Goal: Information Seeking & Learning: Learn about a topic

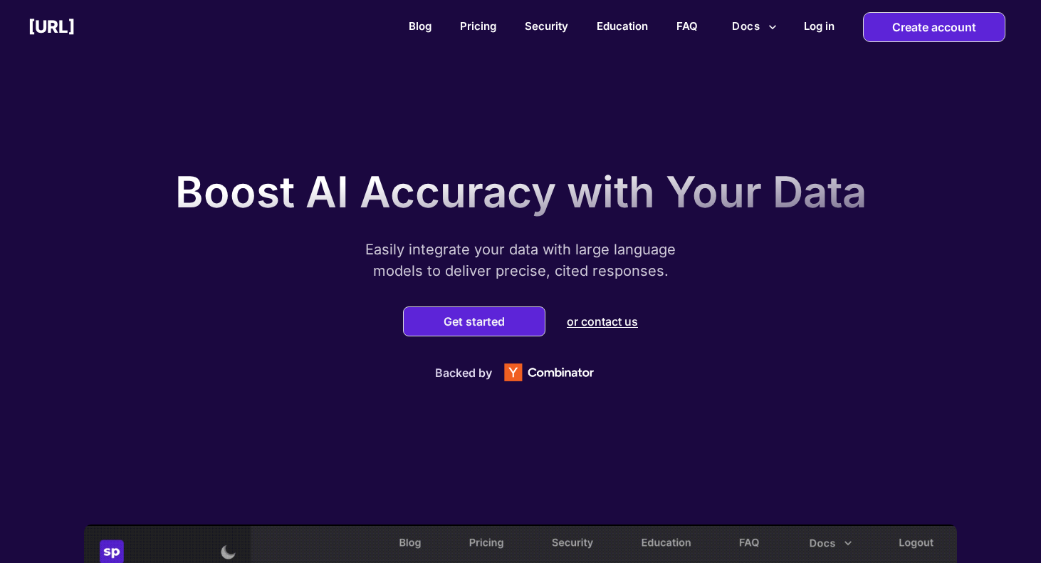
click at [744, 25] on button "Docs" at bounding box center [754, 26] width 56 height 27
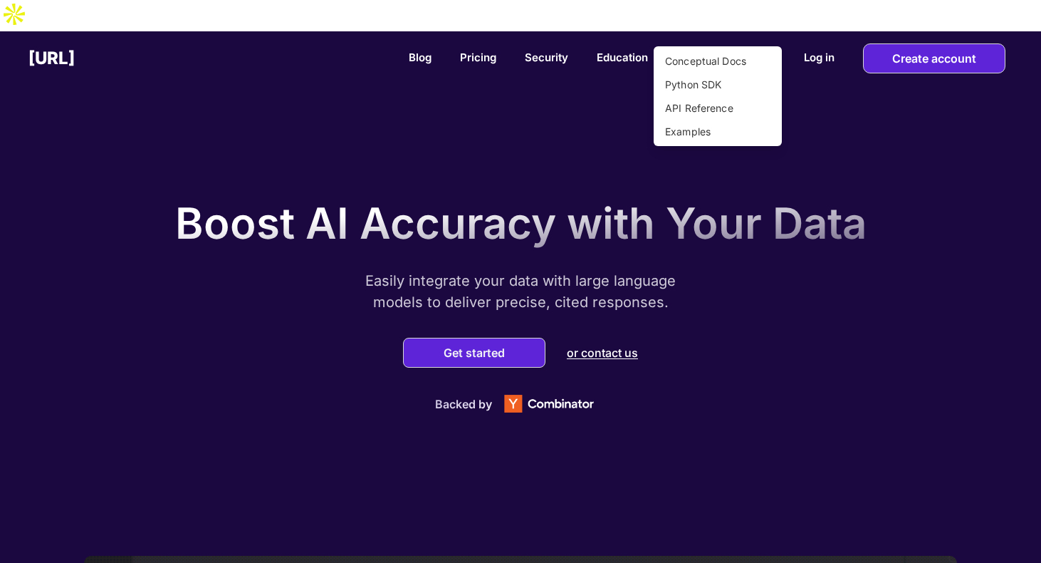
click at [707, 57] on li "Conceptual Docs" at bounding box center [718, 61] width 128 height 24
click at [740, 28] on div at bounding box center [520, 281] width 1041 height 563
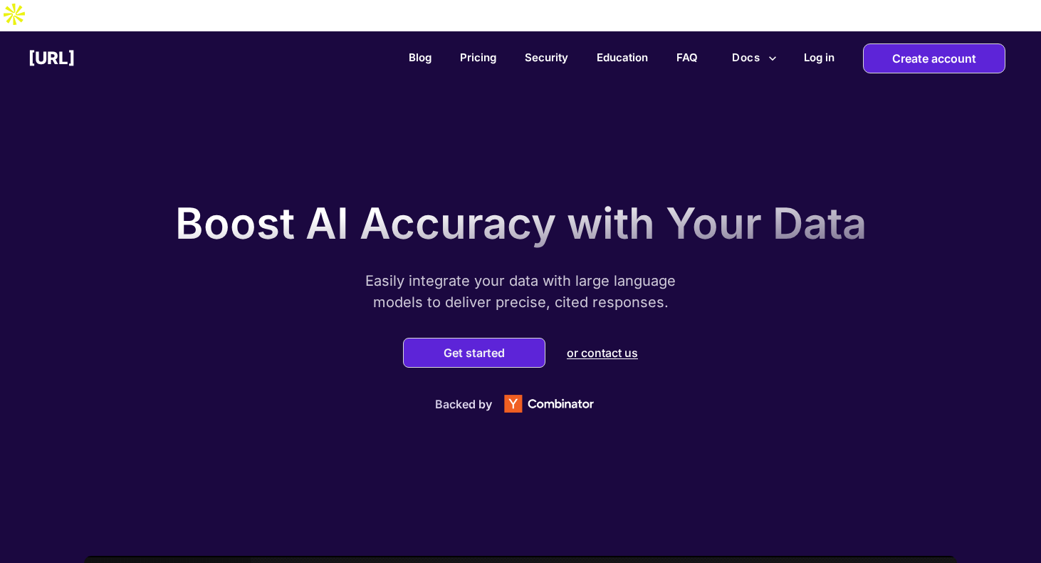
click at [748, 44] on button "Docs" at bounding box center [754, 57] width 56 height 27
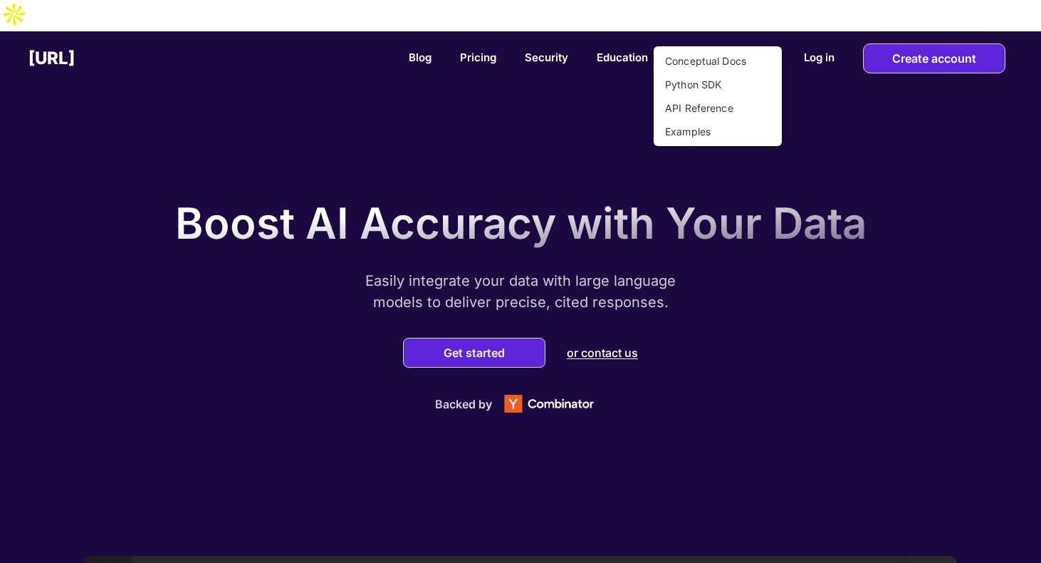
click at [697, 100] on li "API Reference" at bounding box center [718, 108] width 128 height 24
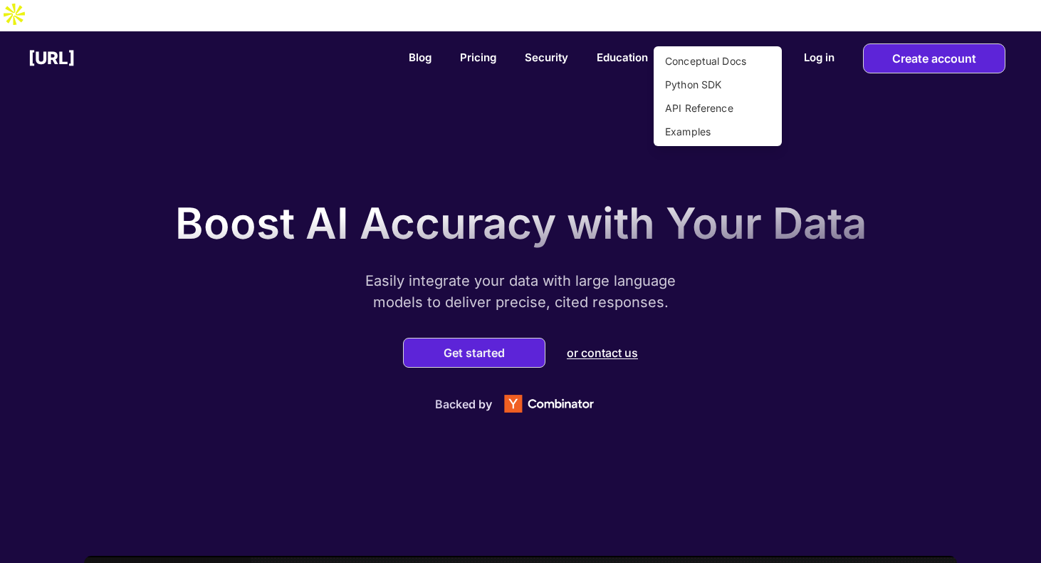
click at [607, 33] on div at bounding box center [520, 281] width 1041 height 563
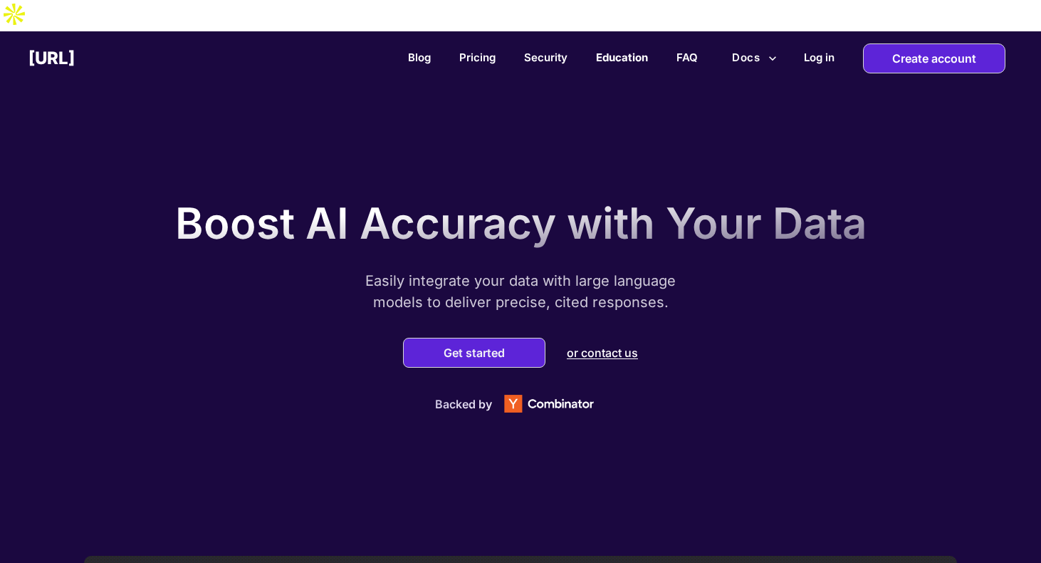
click at [616, 51] on link "Education" at bounding box center [622, 58] width 52 height 14
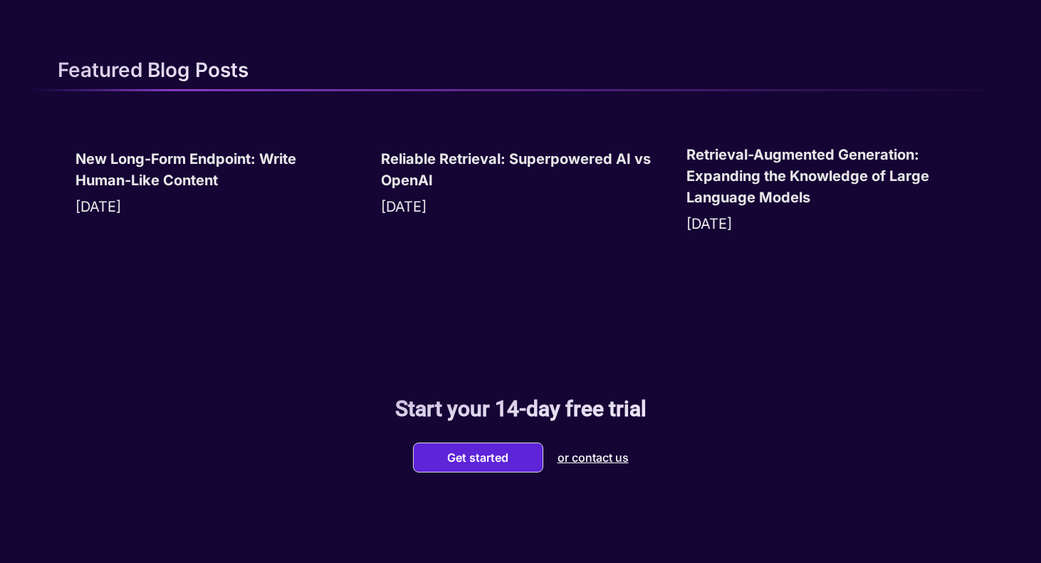
scroll to position [1655, 0]
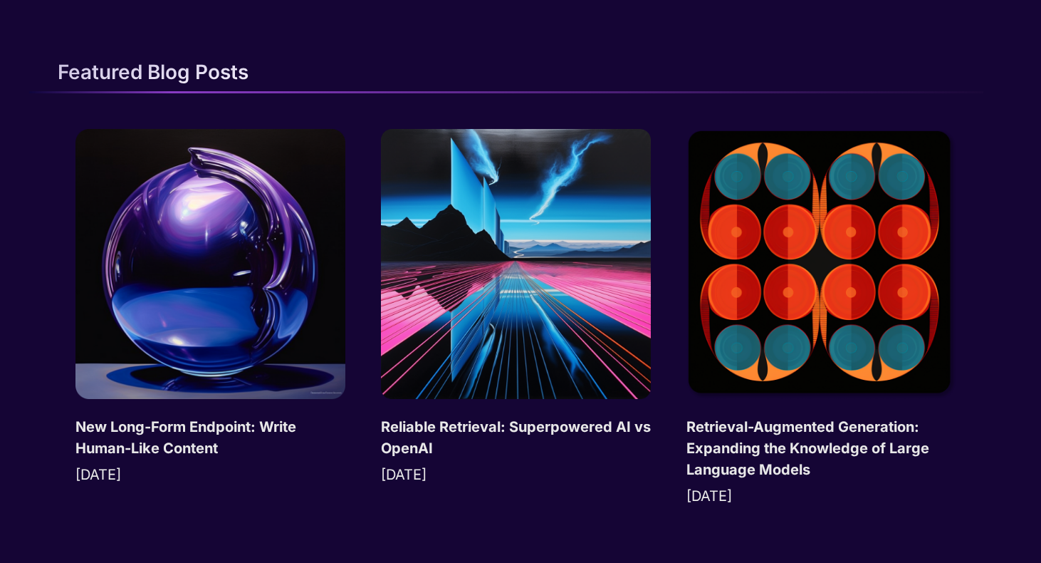
click at [516, 223] on img at bounding box center [516, 264] width 270 height 270
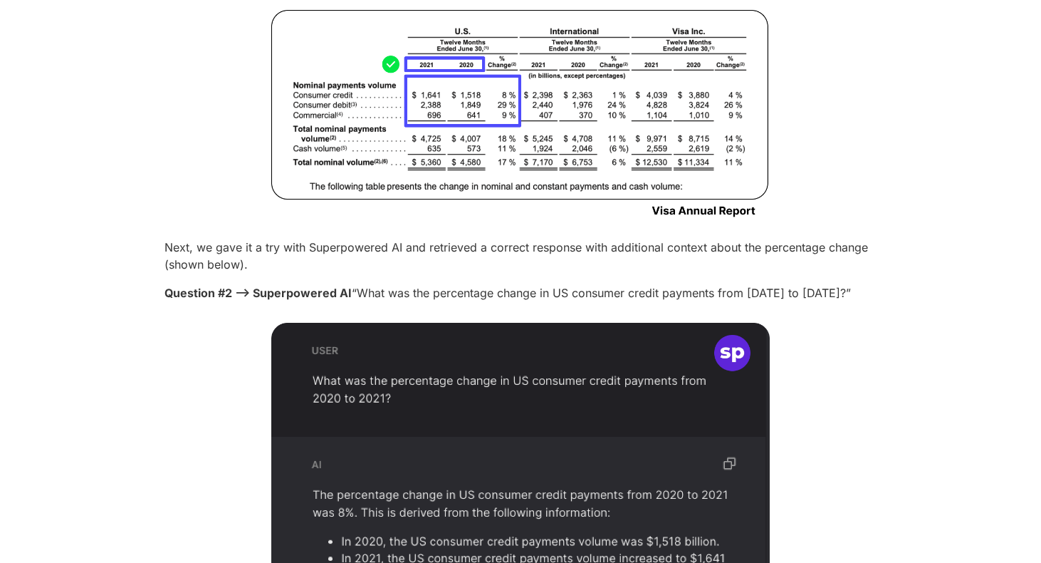
scroll to position [1722, 0]
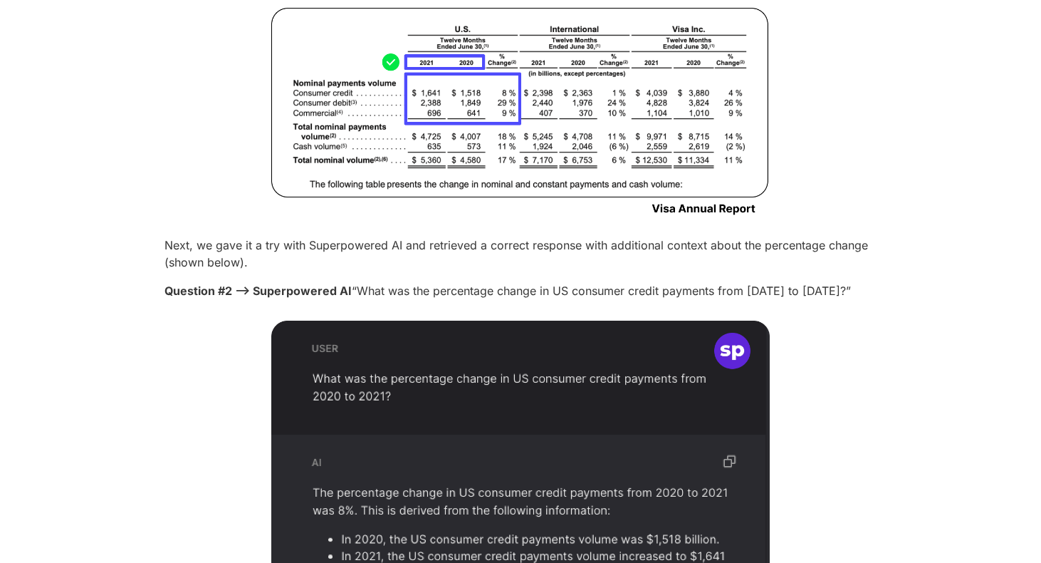
drag, startPoint x: 537, startPoint y: 230, endPoint x: 122, endPoint y: 156, distance: 421.8
drag, startPoint x: 149, startPoint y: 157, endPoint x: 546, endPoint y: 227, distance: 403.6
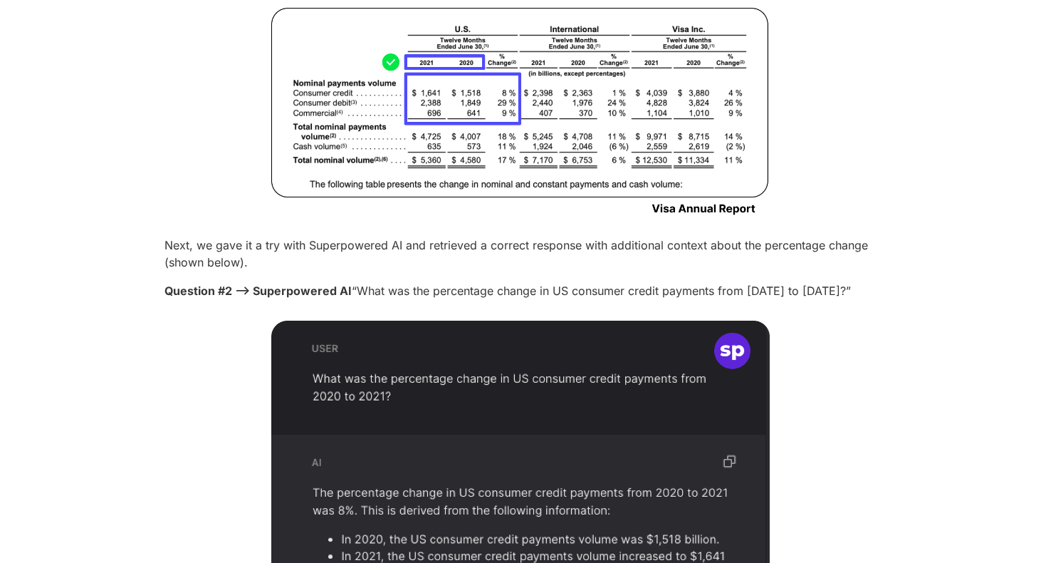
copy div "AutoQuery turns a user input into well-formed search queries to make sure all r…"
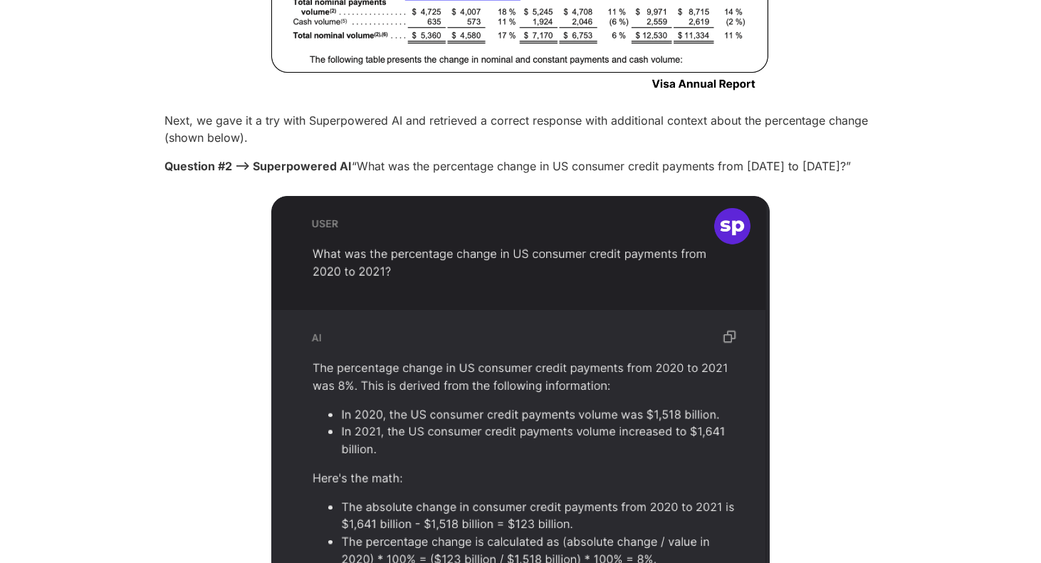
scroll to position [1857, 0]
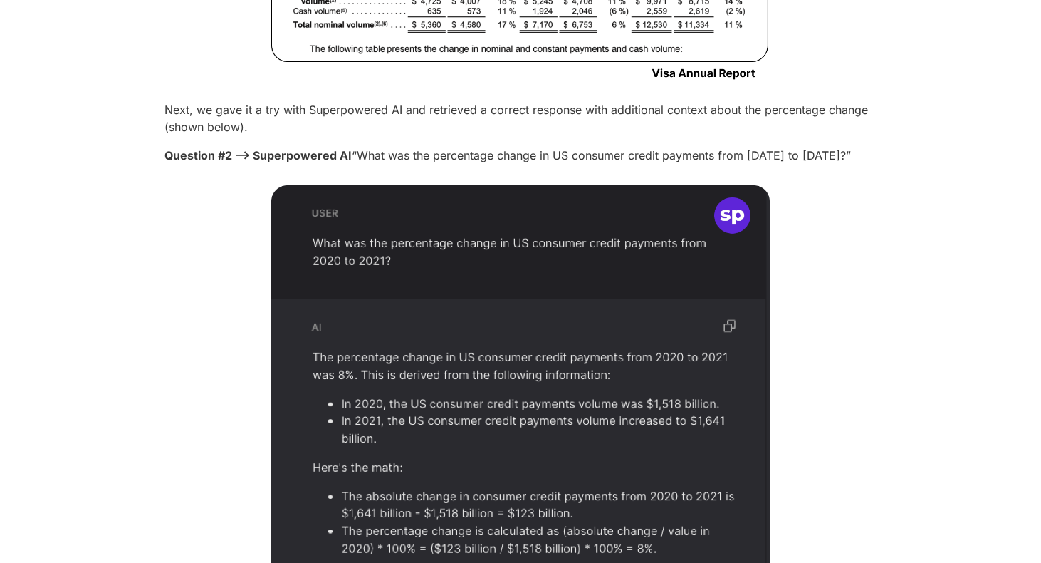
drag, startPoint x: 788, startPoint y: 352, endPoint x: 142, endPoint y: 345, distance: 646.0
copy p "Relevant Segment Extraction (RSE) groups clusters of relevant chunks into longe…"
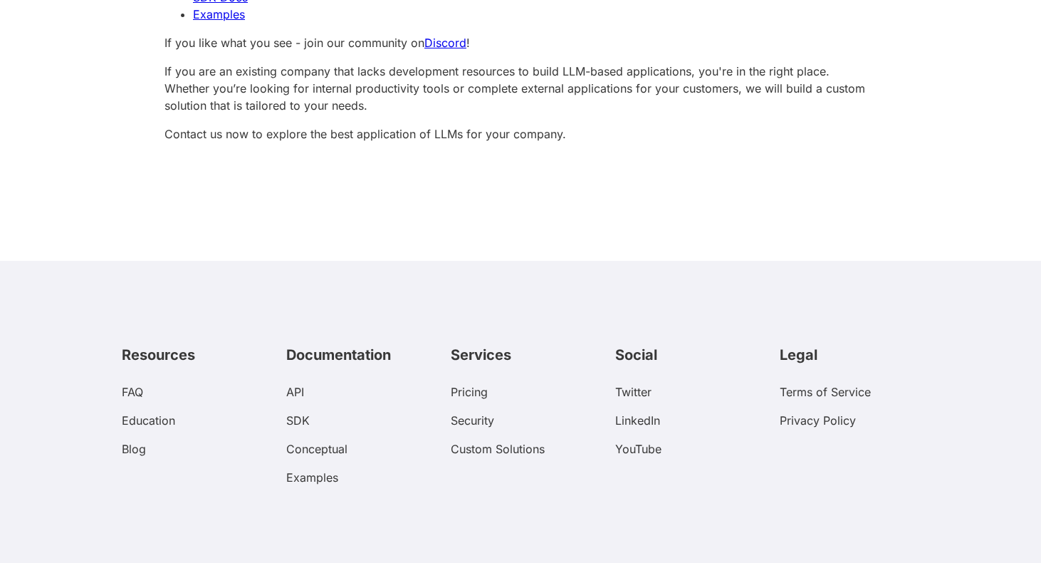
scroll to position [7852, 0]
